Goal: Information Seeking & Learning: Find contact information

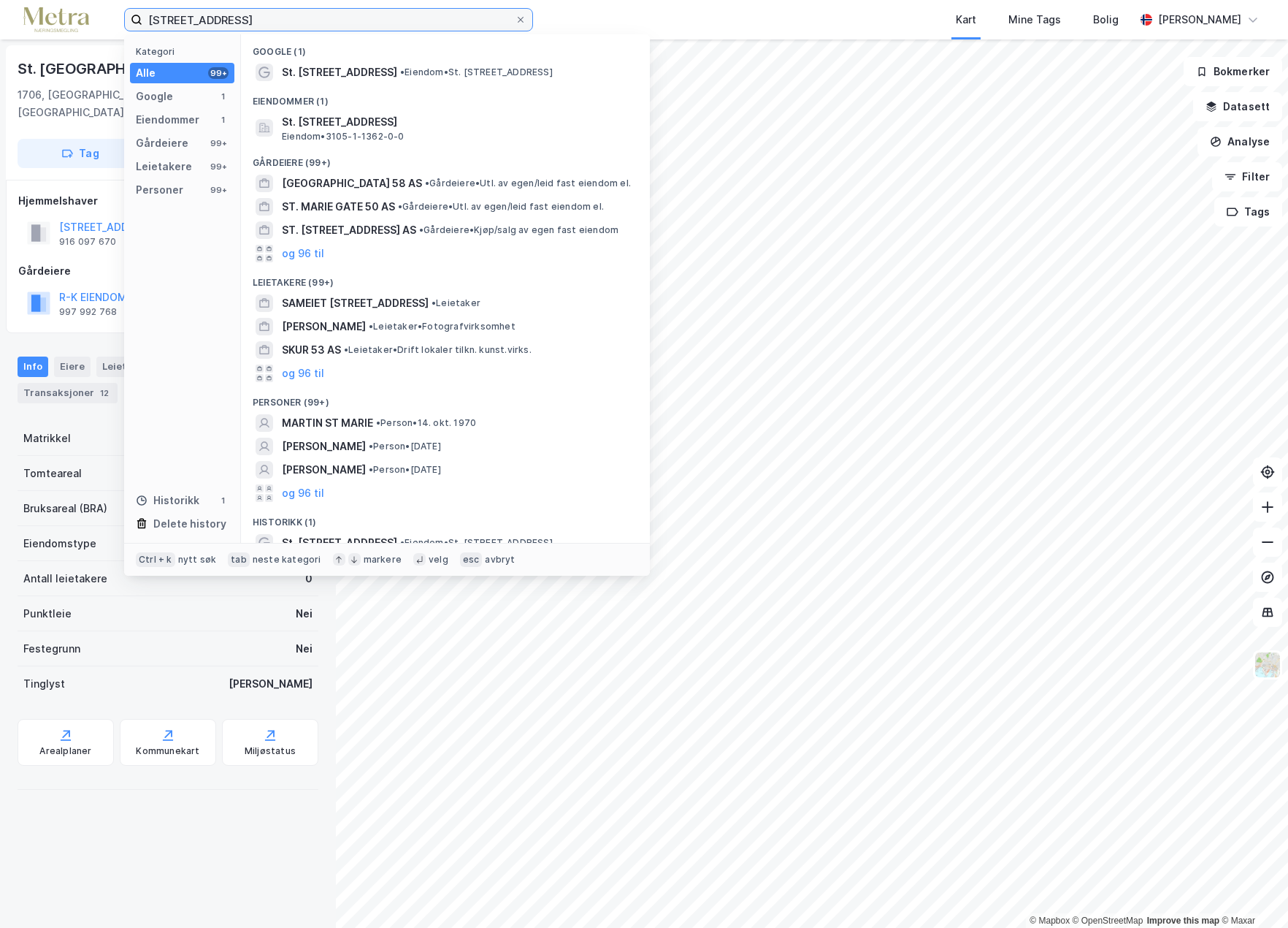
drag, startPoint x: 242, startPoint y: 21, endPoint x: 130, endPoint y: 21, distance: 112.0
click at [130, 21] on label "[STREET_ADDRESS]" at bounding box center [328, 19] width 409 height 23
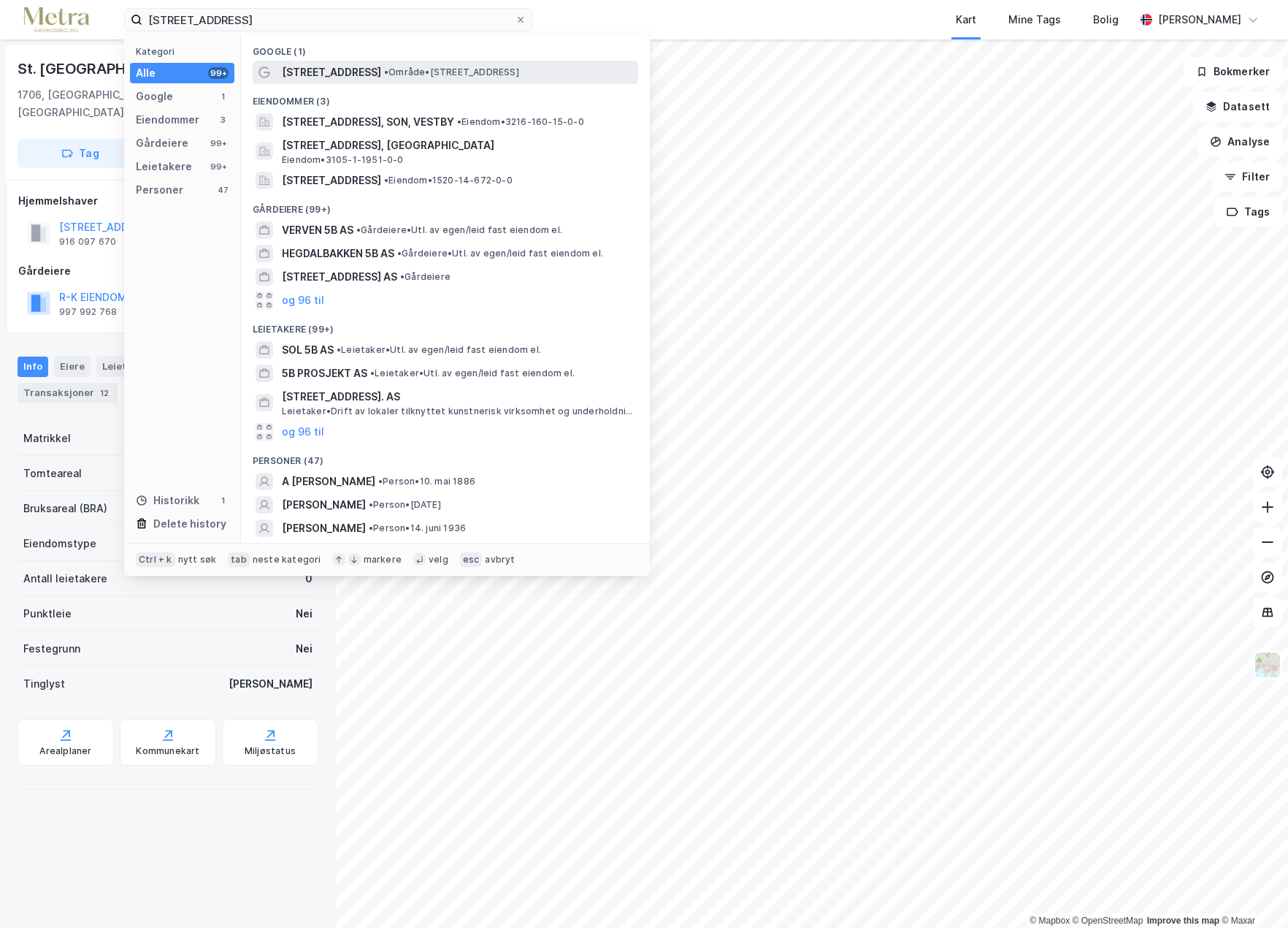
click at [384, 68] on span "•" at bounding box center [386, 72] width 4 height 11
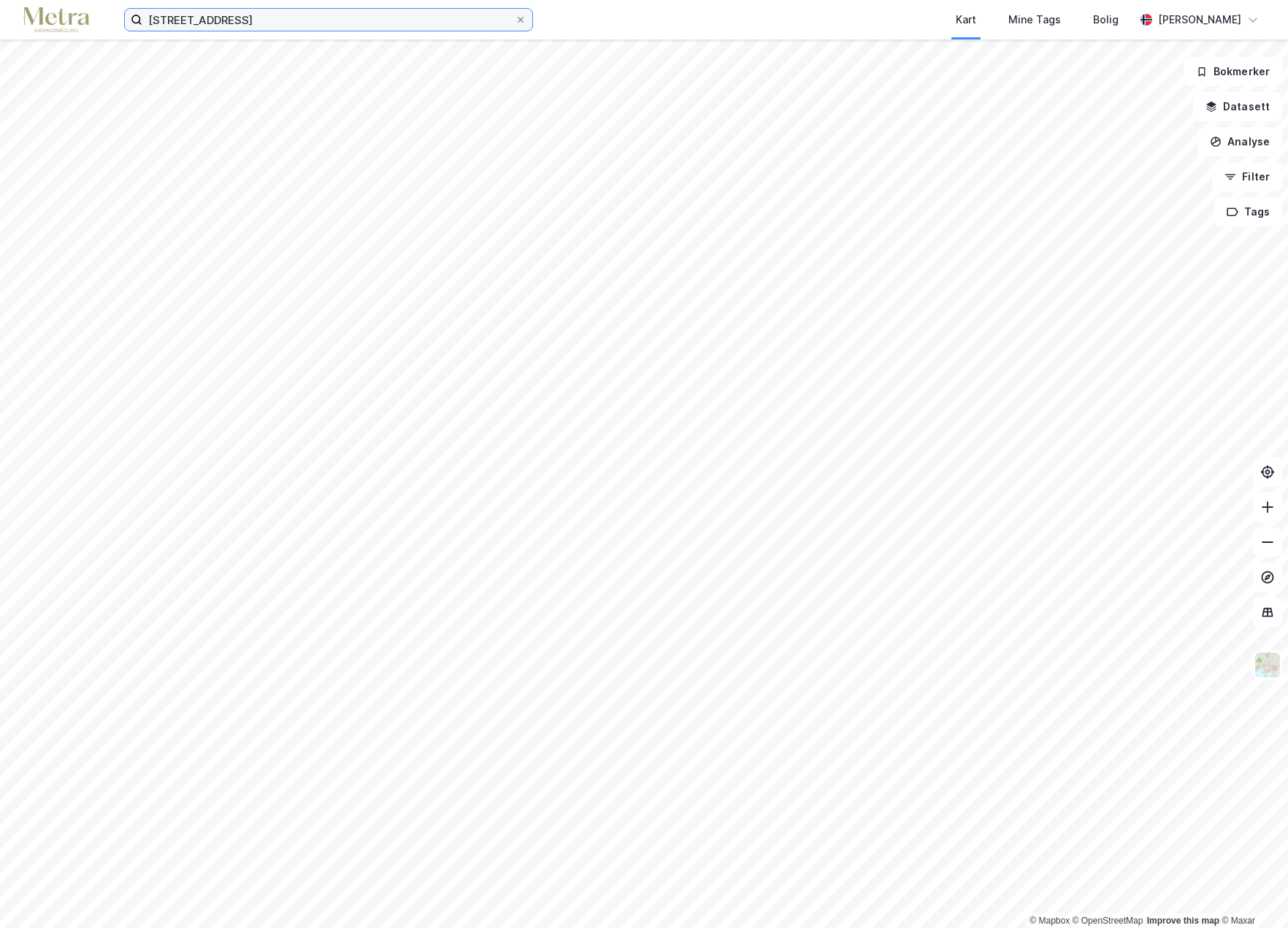
click at [225, 20] on input "[STREET_ADDRESS]" at bounding box center [328, 19] width 372 height 22
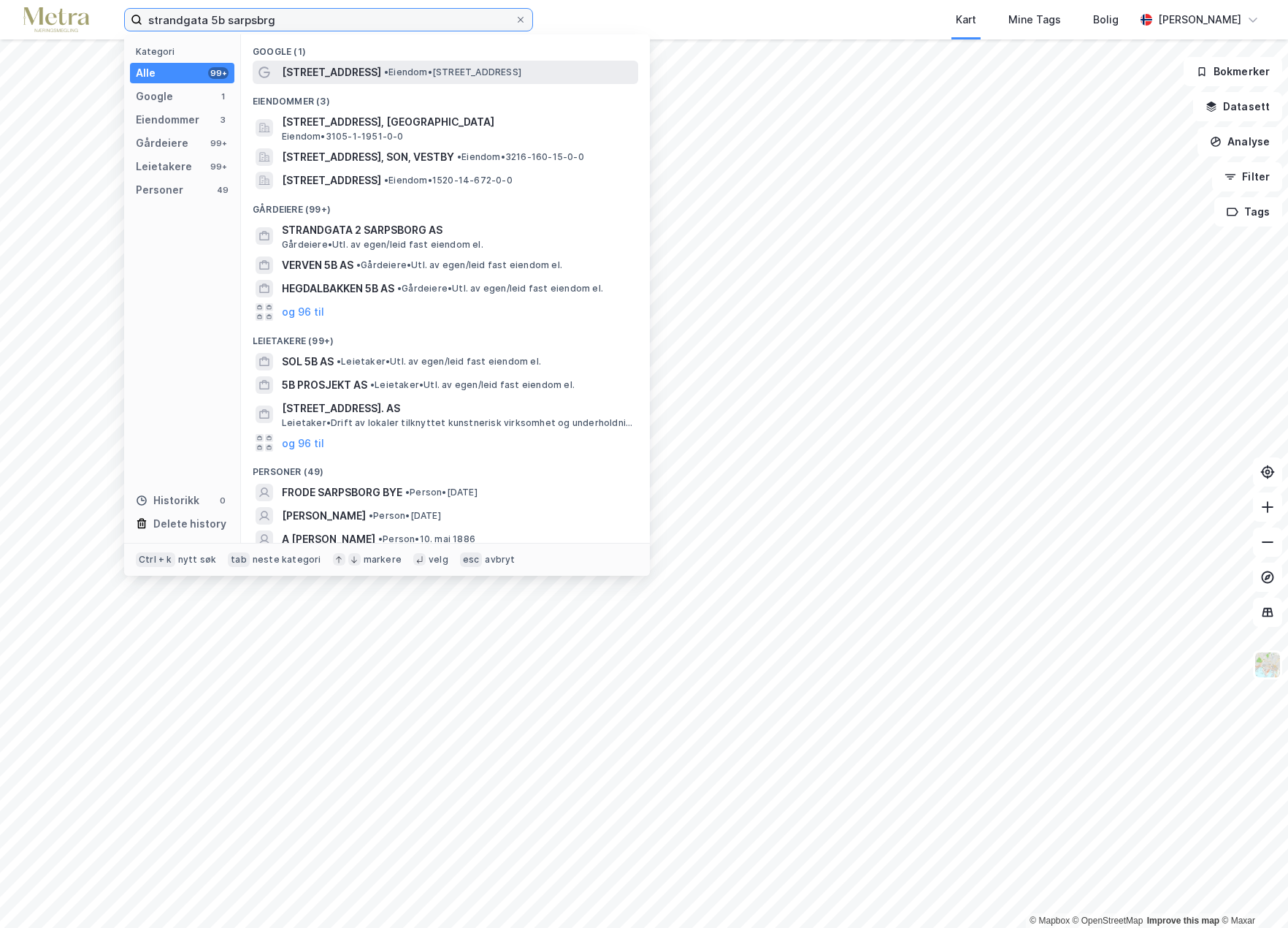
type input "strandgata 5b sarpsbrg"
click at [325, 73] on span "[STREET_ADDRESS]" at bounding box center [332, 72] width 99 height 17
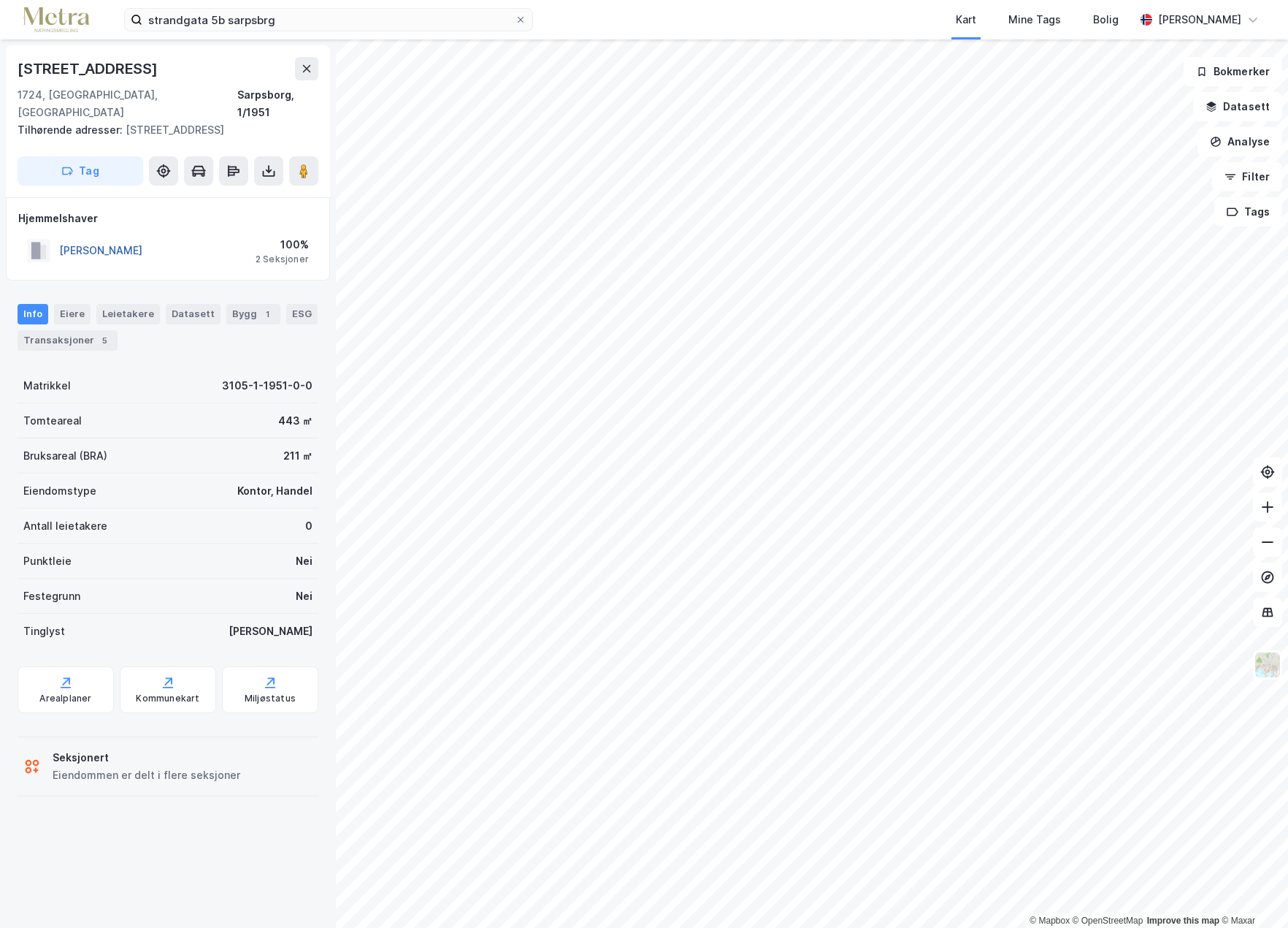
click at [0, 0] on button "[PERSON_NAME]" at bounding box center [0, 0] width 0 height 0
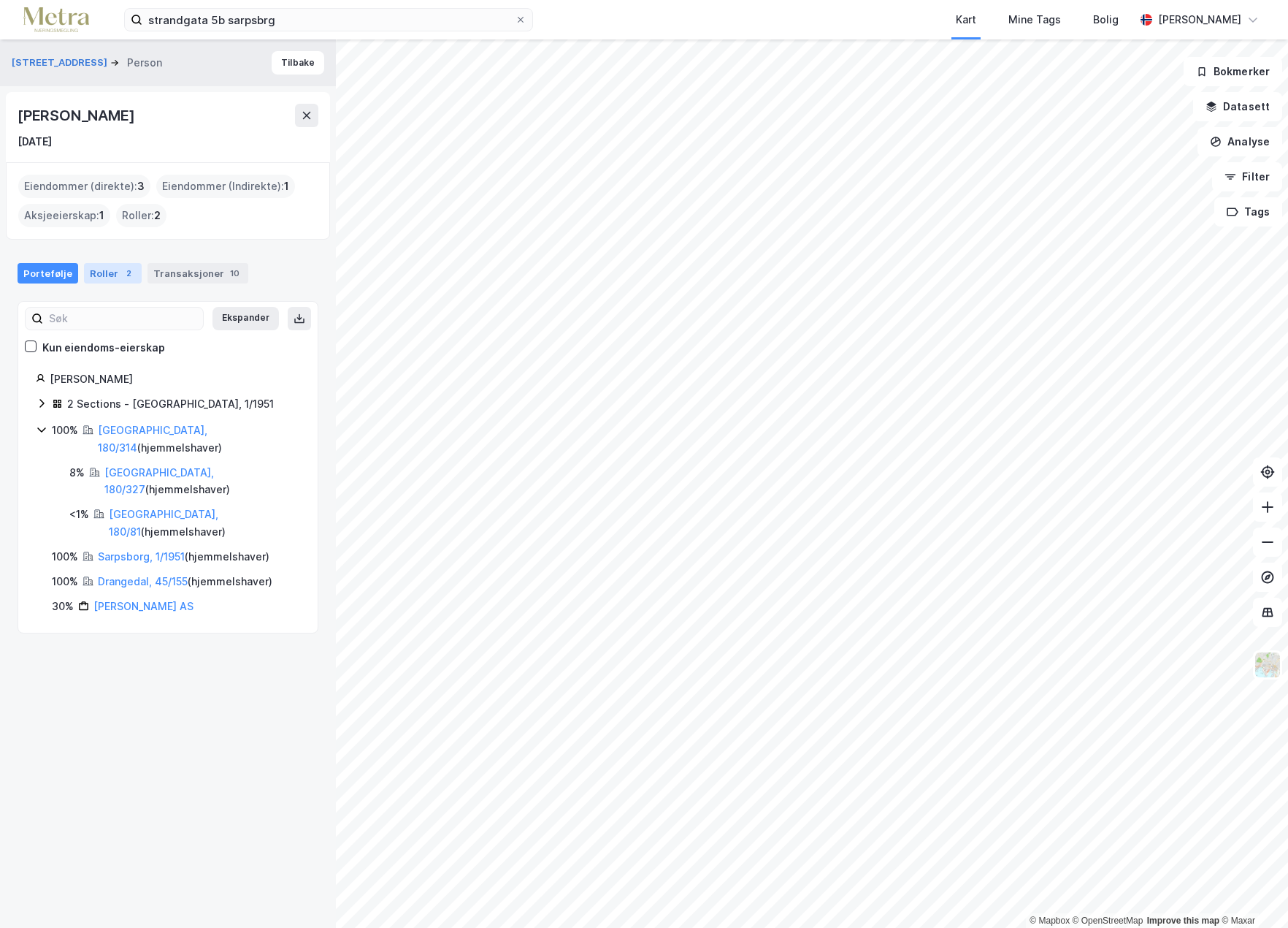
click at [102, 267] on div "Roller 2" at bounding box center [113, 273] width 57 height 21
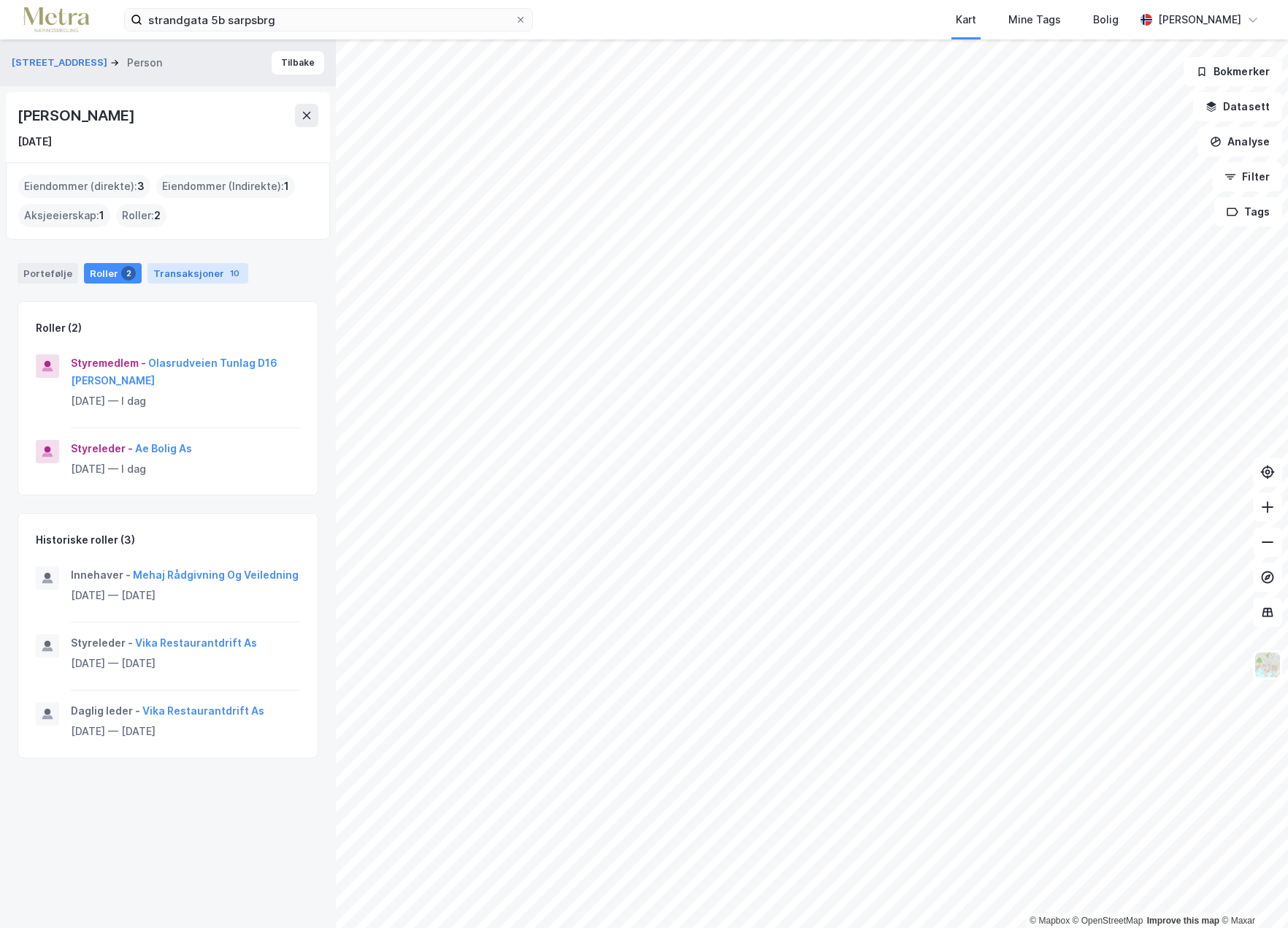
click at [191, 274] on div "Transaksjoner 10" at bounding box center [198, 273] width 101 height 21
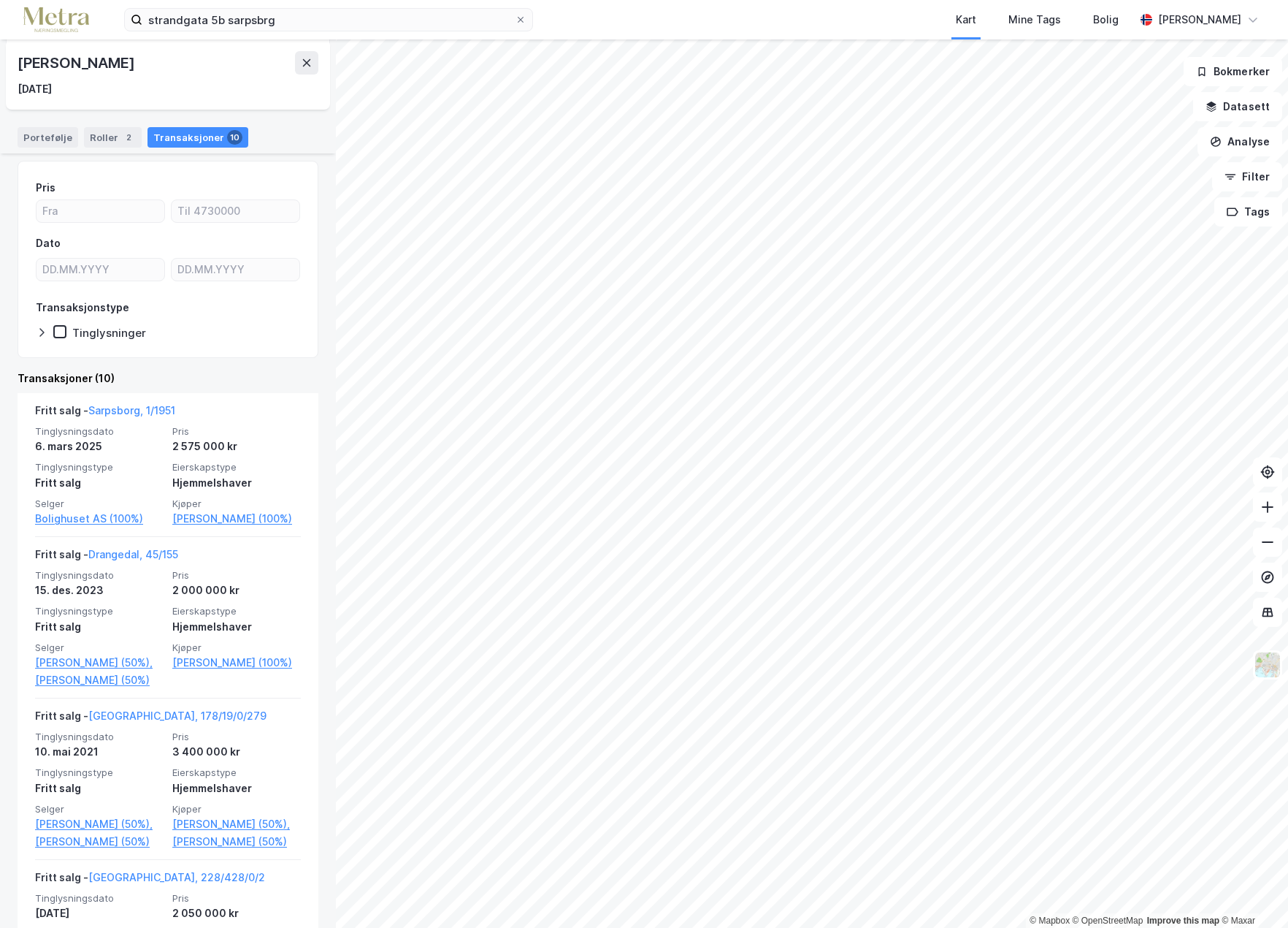
scroll to position [146, 0]
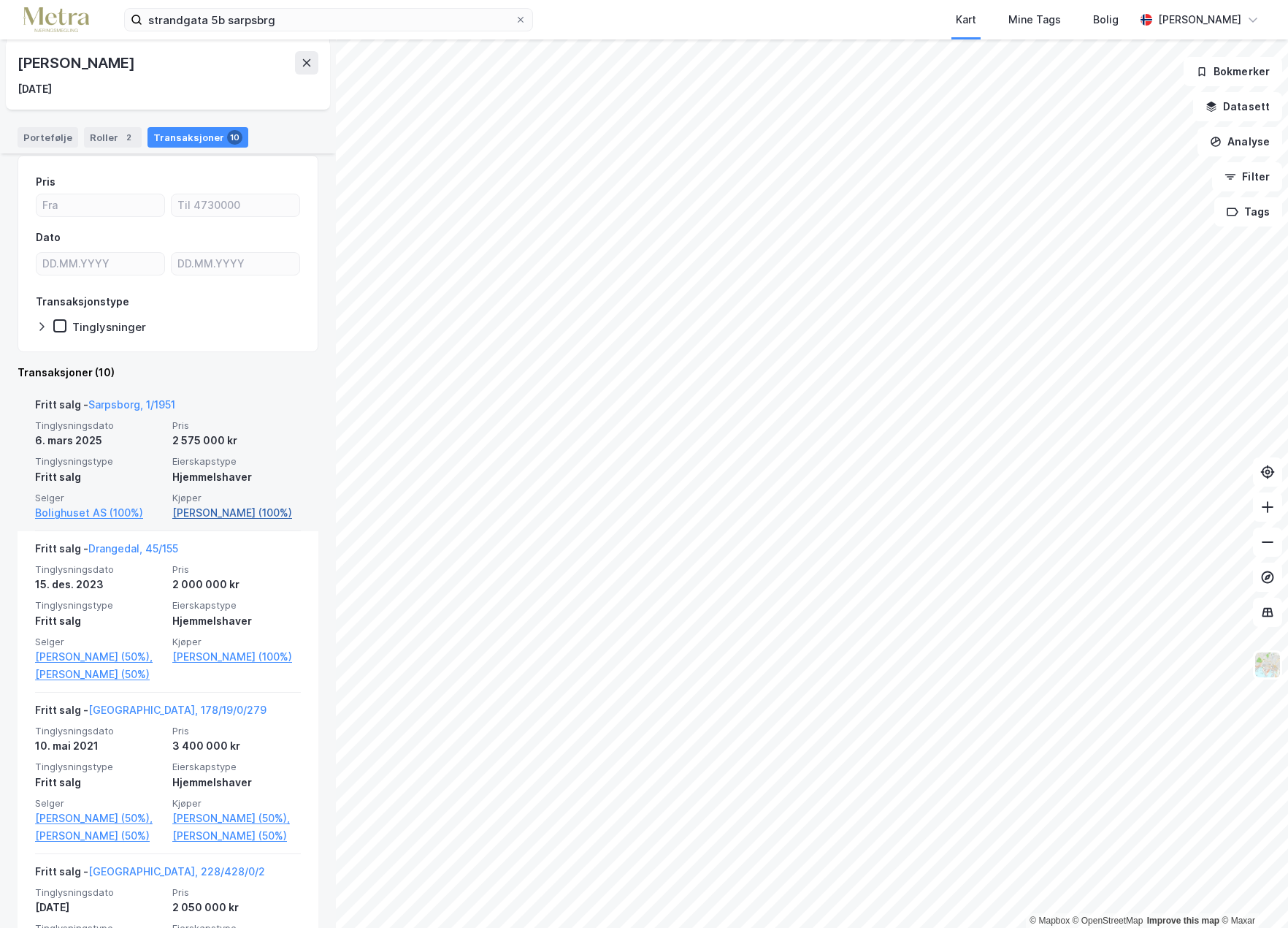
click at [224, 505] on link "[PERSON_NAME] (100%)" at bounding box center [237, 513] width 128 height 17
click at [223, 510] on link "[PERSON_NAME] (100%)" at bounding box center [237, 513] width 128 height 17
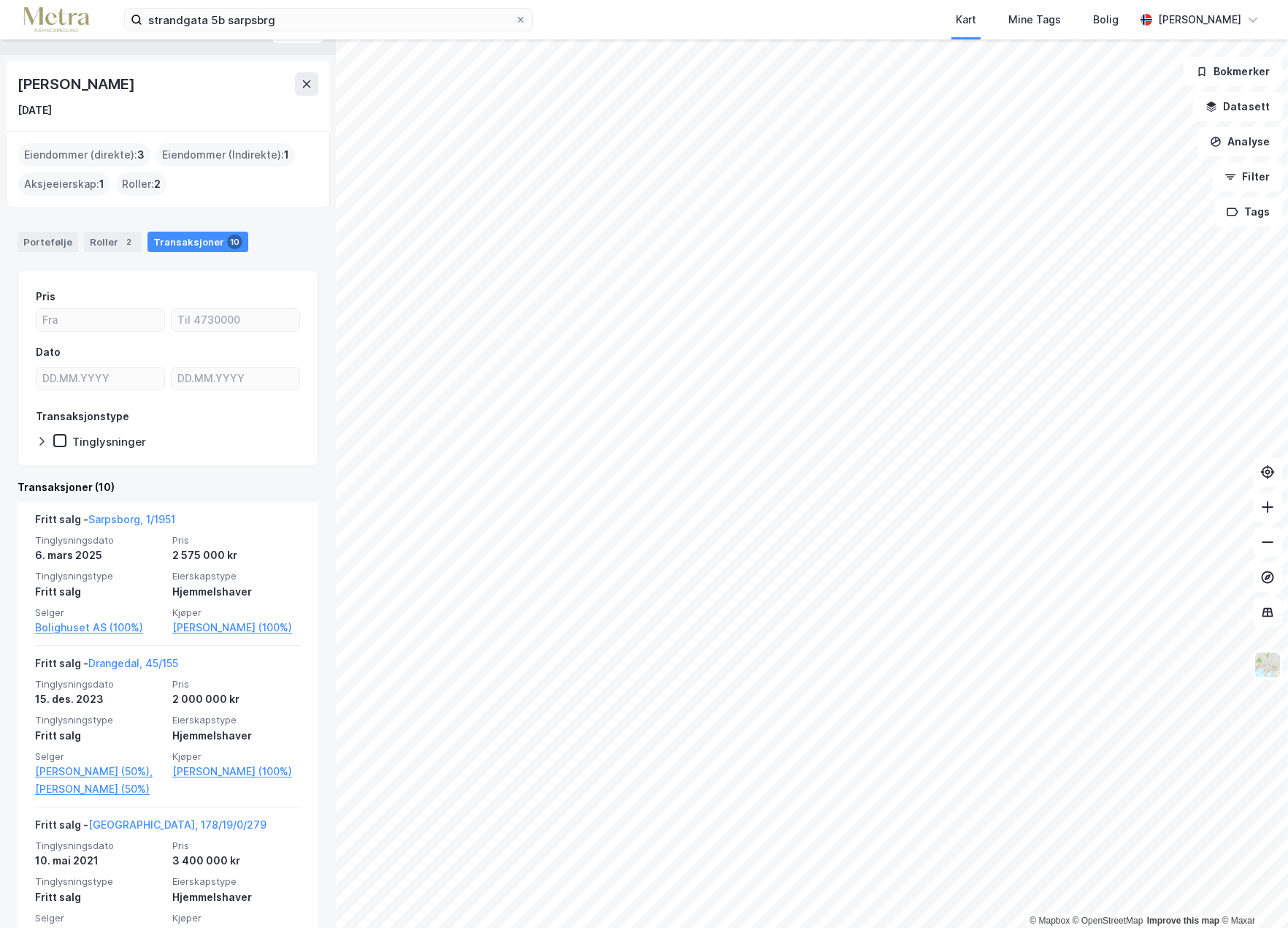
scroll to position [0, 0]
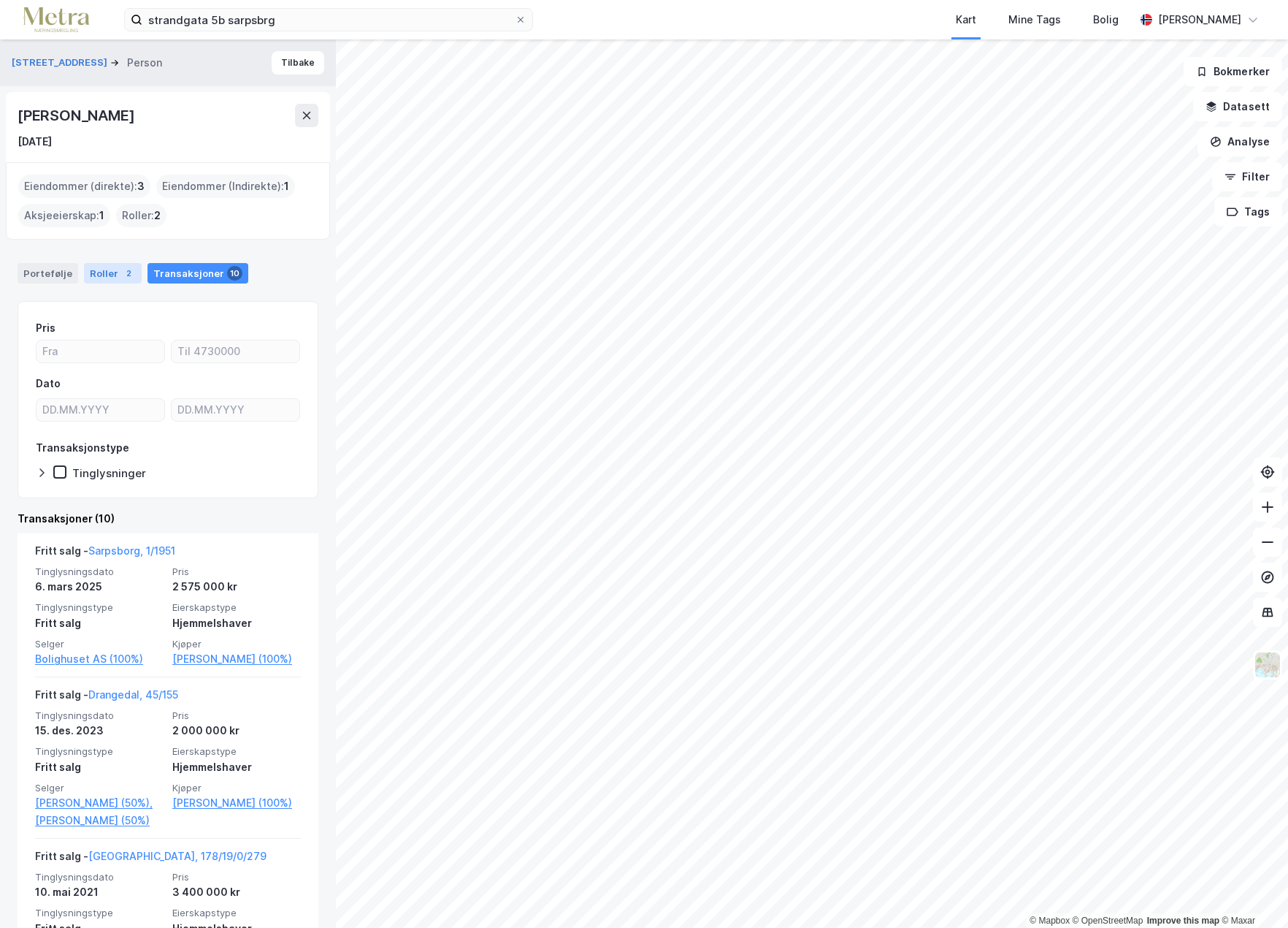
click at [108, 273] on div "Roller 2" at bounding box center [113, 273] width 57 height 21
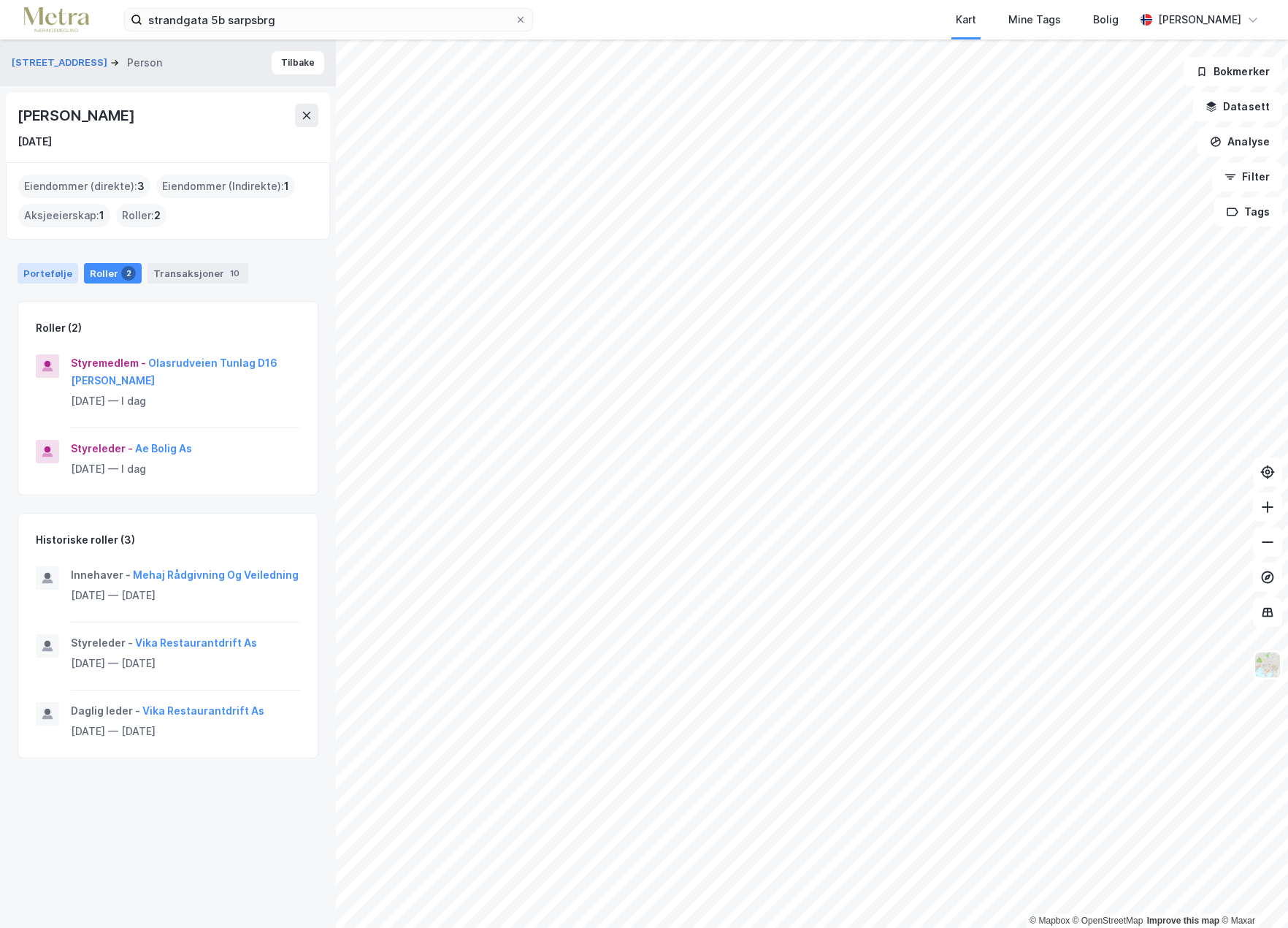
click at [49, 273] on div "Portefølje" at bounding box center [48, 273] width 61 height 21
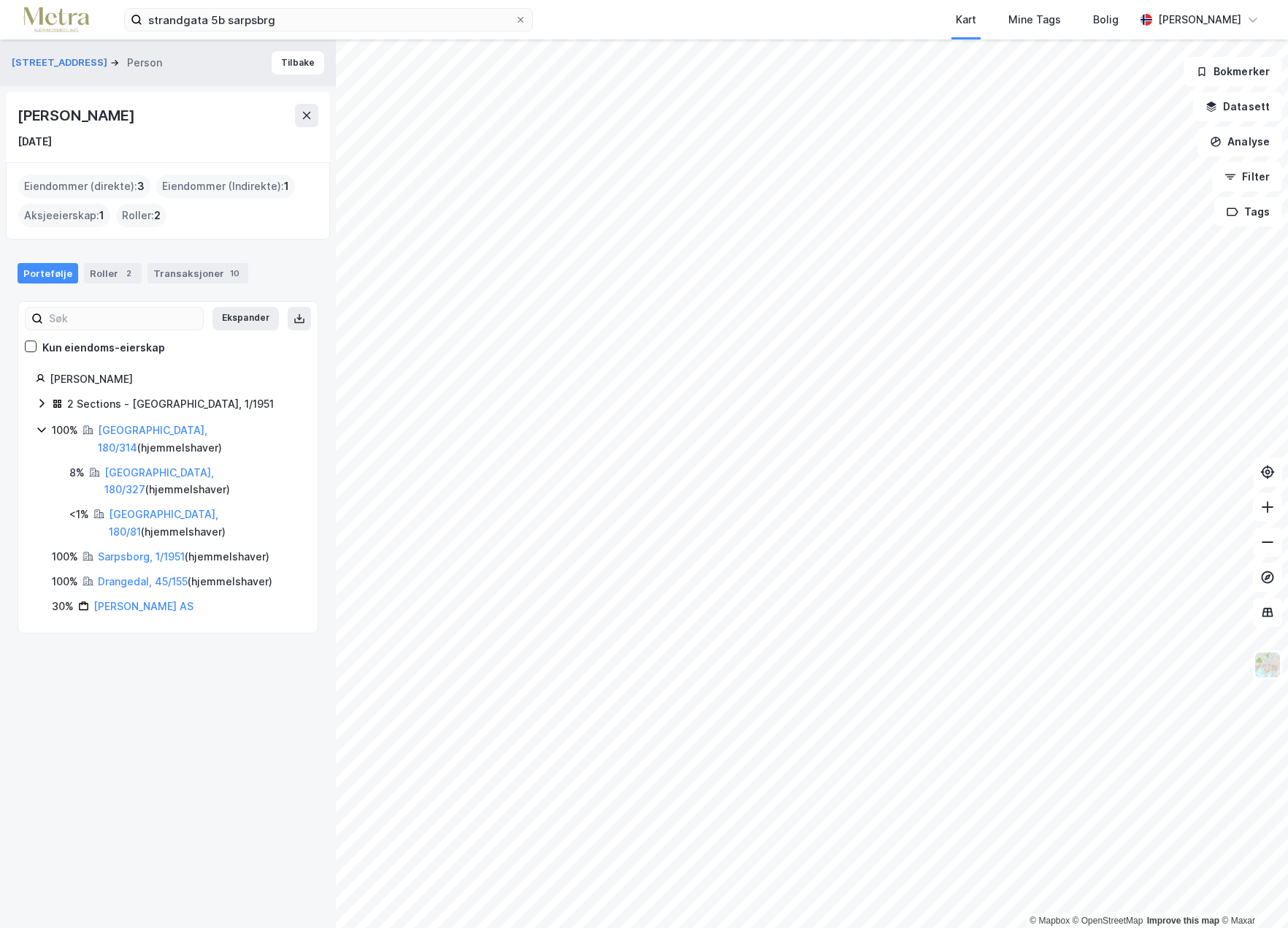
click at [84, 188] on div "Eiendommer (direkte) : 3" at bounding box center [84, 186] width 132 height 23
click at [147, 188] on div "Eiendommer (direkte) : 3" at bounding box center [84, 186] width 132 height 23
click at [187, 187] on div "Eiendommer (Indirekte) : 1" at bounding box center [226, 186] width 139 height 23
click at [88, 273] on div "Roller 2" at bounding box center [113, 273] width 57 height 21
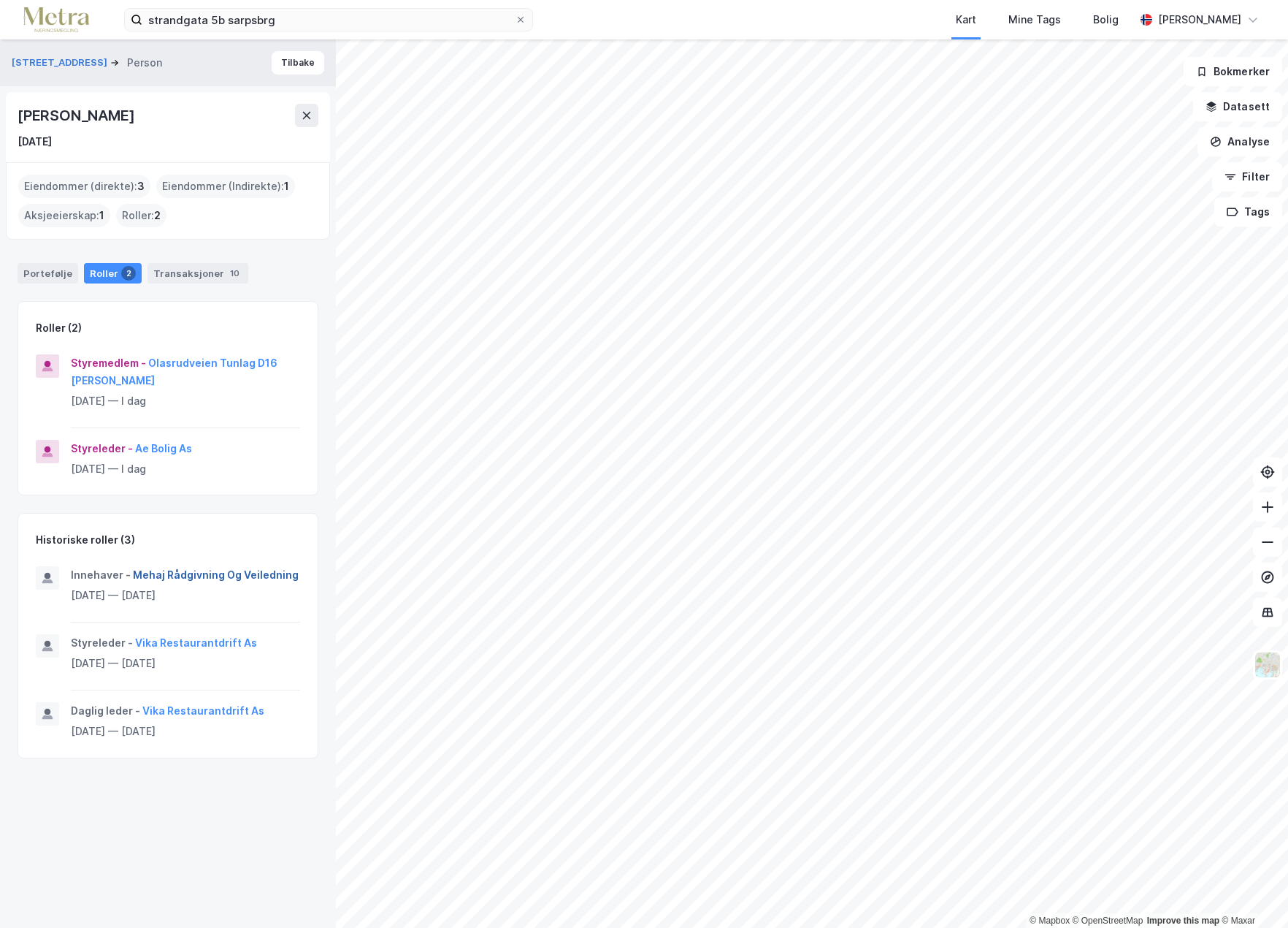
click at [0, 0] on button "Mehaj Rådgivning Og Veiledning" at bounding box center [0, 0] width 0 height 0
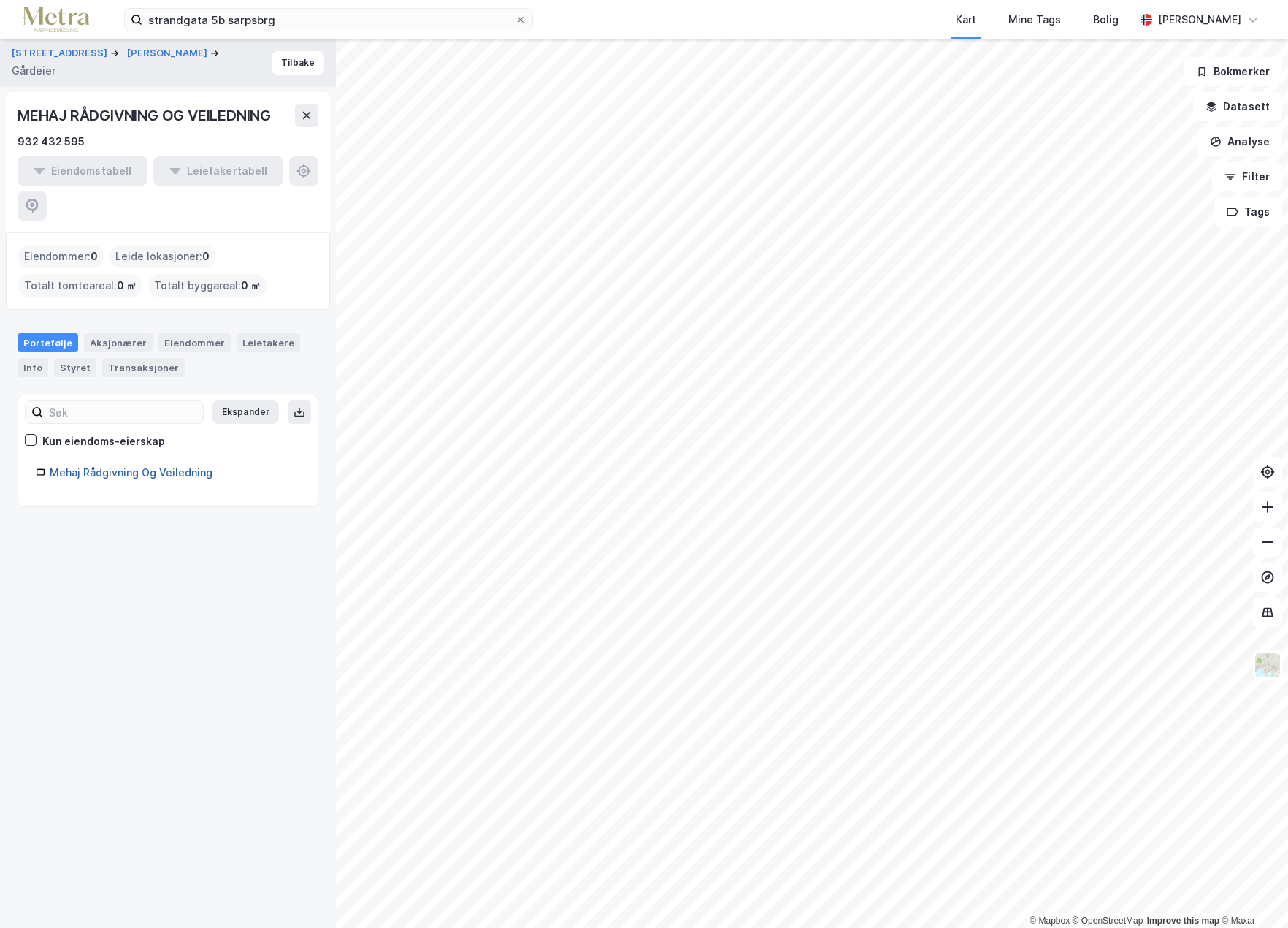
click at [119, 466] on link "Mehaj Rådgivning Og Veiledning" at bounding box center [131, 472] width 163 height 12
drag, startPoint x: 214, startPoint y: 437, endPoint x: 51, endPoint y: 444, distance: 163.2
click at [51, 464] on div "Mehaj Rådgivning Og Veiledning" at bounding box center [174, 472] width 251 height 17
copy link "Mehaj Rådgivning Og Veiledning"
